Goal: Transaction & Acquisition: Purchase product/service

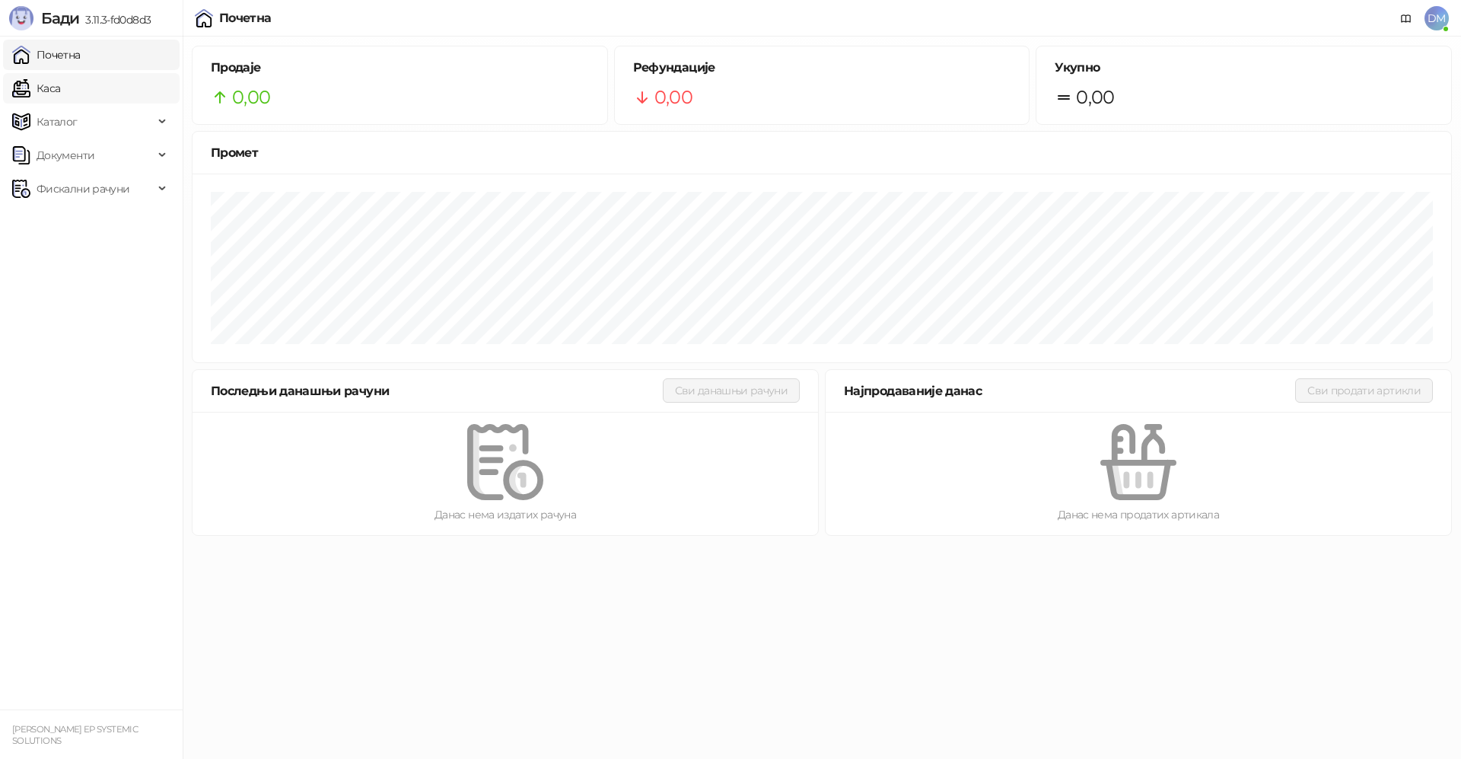
click at [53, 95] on link "Каса" at bounding box center [36, 88] width 48 height 30
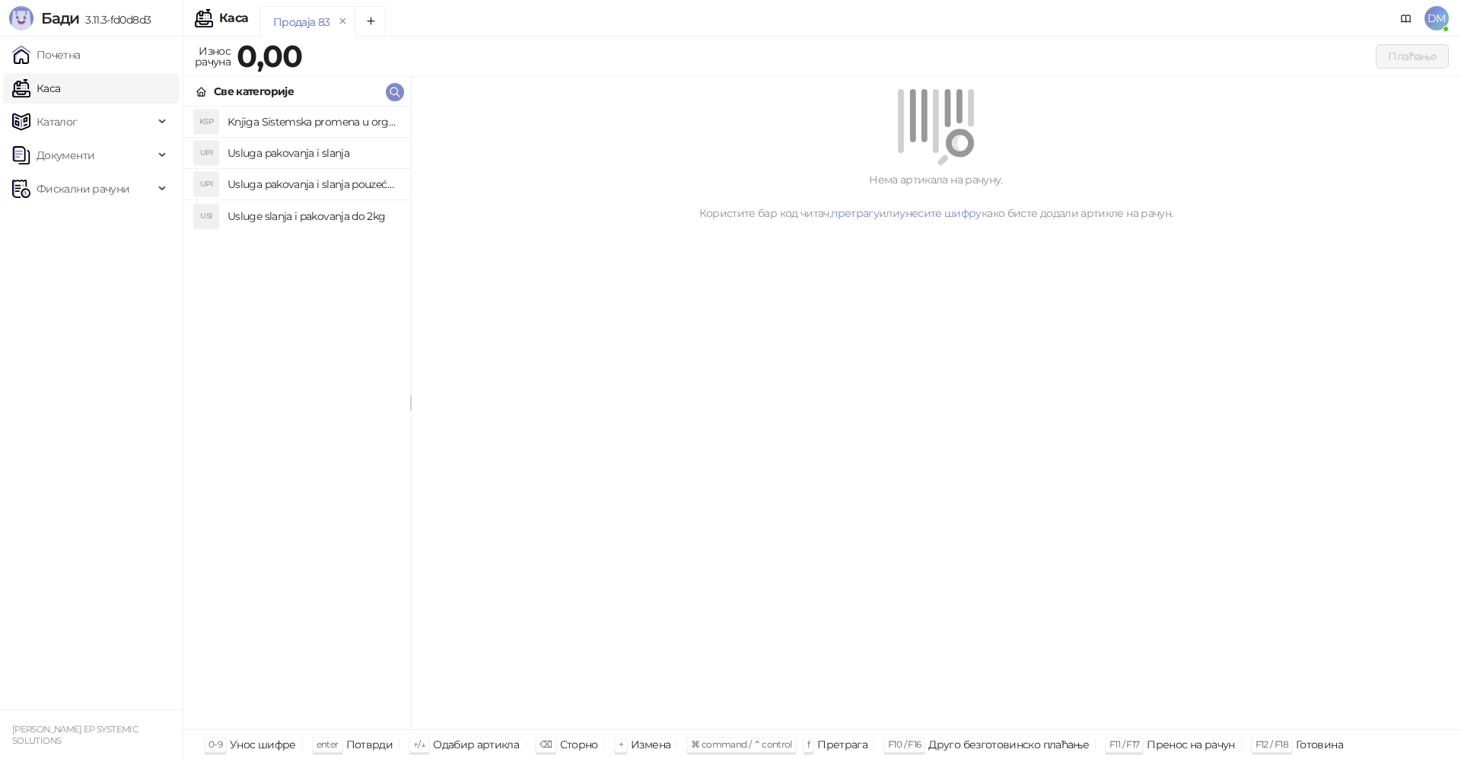
click at [276, 125] on h4 "Knjiga Sistemska promena u organizacijama" at bounding box center [313, 122] width 170 height 24
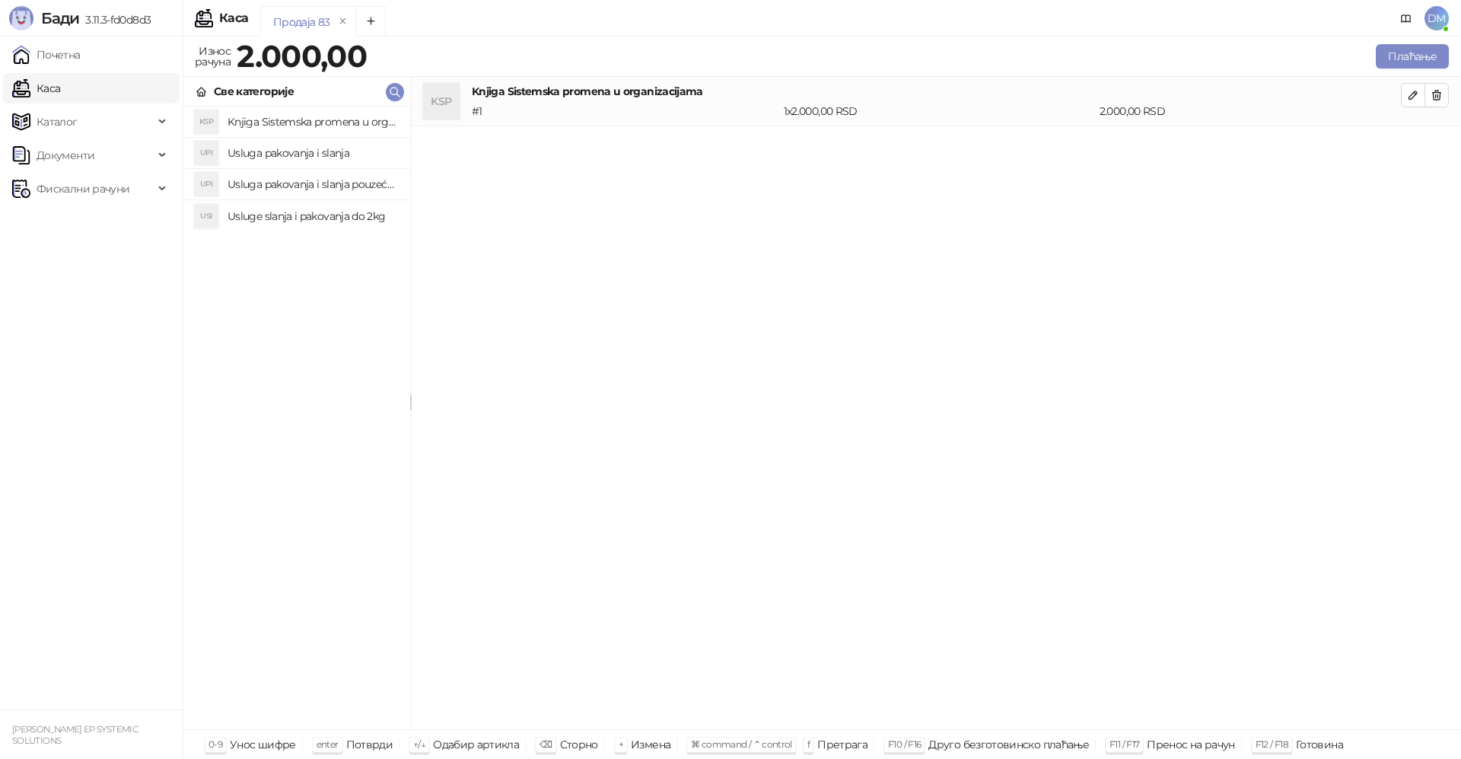
click at [277, 180] on h4 "Usluga pakovanja i slanja pouzećem" at bounding box center [313, 184] width 170 height 24
click at [1416, 55] on button "Плаћање" at bounding box center [1412, 56] width 73 height 24
